Goal: Navigation & Orientation: Find specific page/section

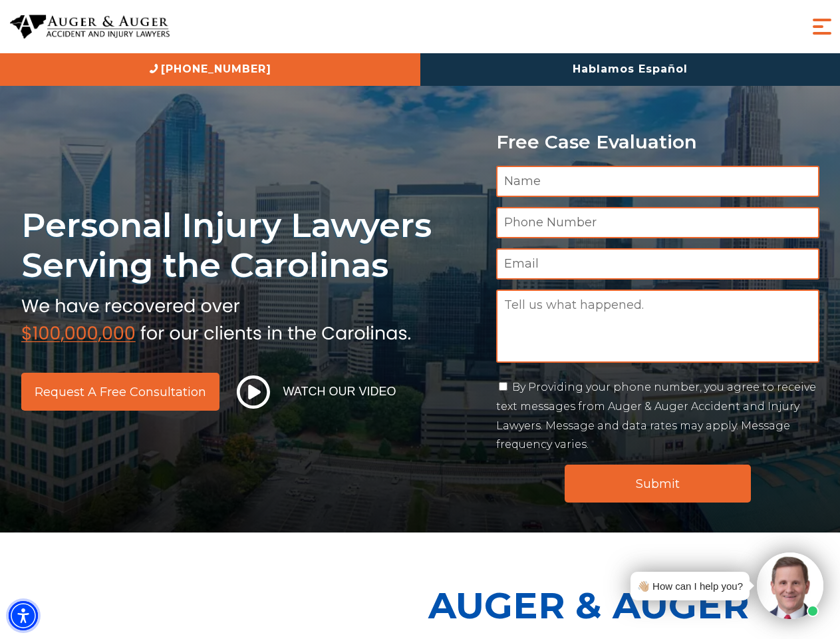
click at [23, 616] on img "Accessibility Menu" at bounding box center [23, 615] width 29 height 29
